Goal: Task Accomplishment & Management: Manage account settings

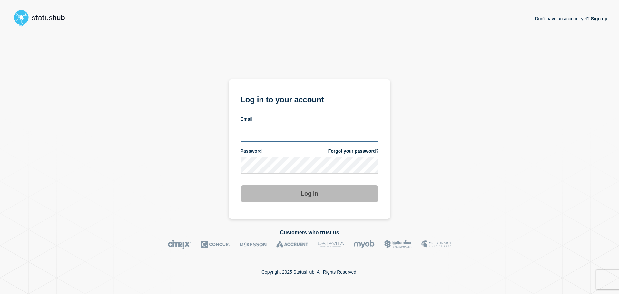
click at [279, 139] on input "email input" at bounding box center [310, 133] width 138 height 17
paste input "jpartridge@chewy.com"
type input "jpartridge@chewy.com"
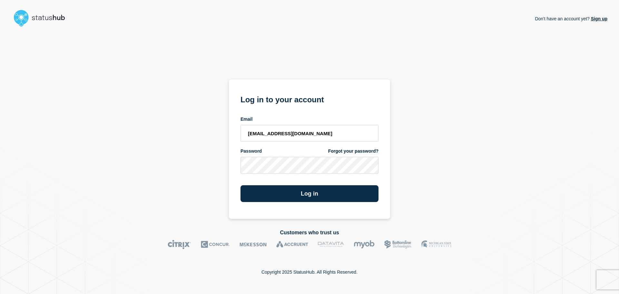
drag, startPoint x: 288, startPoint y: 195, endPoint x: 397, endPoint y: 202, distance: 109.6
click at [290, 195] on button "Log in" at bounding box center [310, 193] width 138 height 17
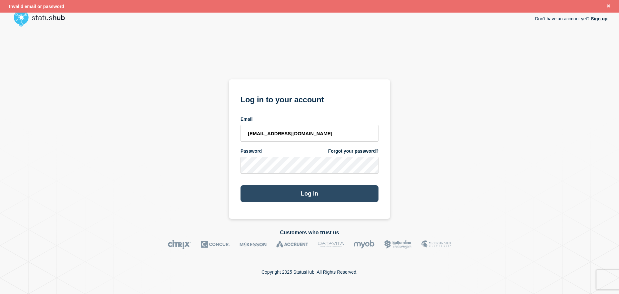
click at [317, 192] on button "Log in" at bounding box center [310, 193] width 138 height 17
click at [153, 175] on div "Don't have an account yet? Sign up Log in to your account Email jpartridge@chew…" at bounding box center [310, 123] width 596 height 189
click at [325, 196] on button "Log in" at bounding box center [310, 193] width 138 height 17
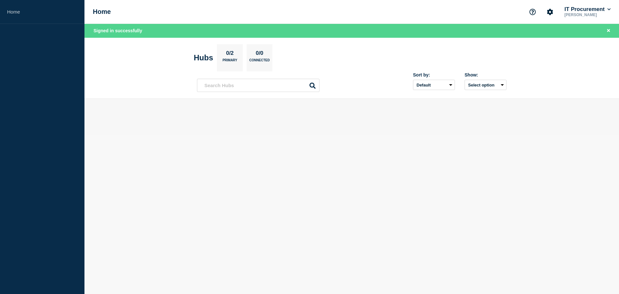
click at [590, 13] on p "Jaclyn White" at bounding box center [588, 15] width 49 height 5
click at [611, 11] on icon at bounding box center [610, 9] width 4 height 4
click at [551, 14] on icon "Account settings" at bounding box center [551, 12] width 6 height 6
click at [545, 55] on link "Billing" at bounding box center [539, 54] width 13 height 5
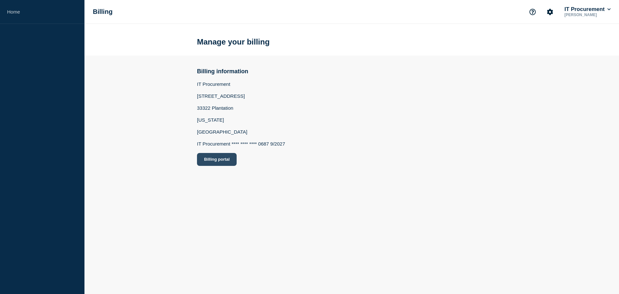
click at [206, 158] on button "Billing portal" at bounding box center [217, 159] width 40 height 13
